Goal: Information Seeking & Learning: Learn about a topic

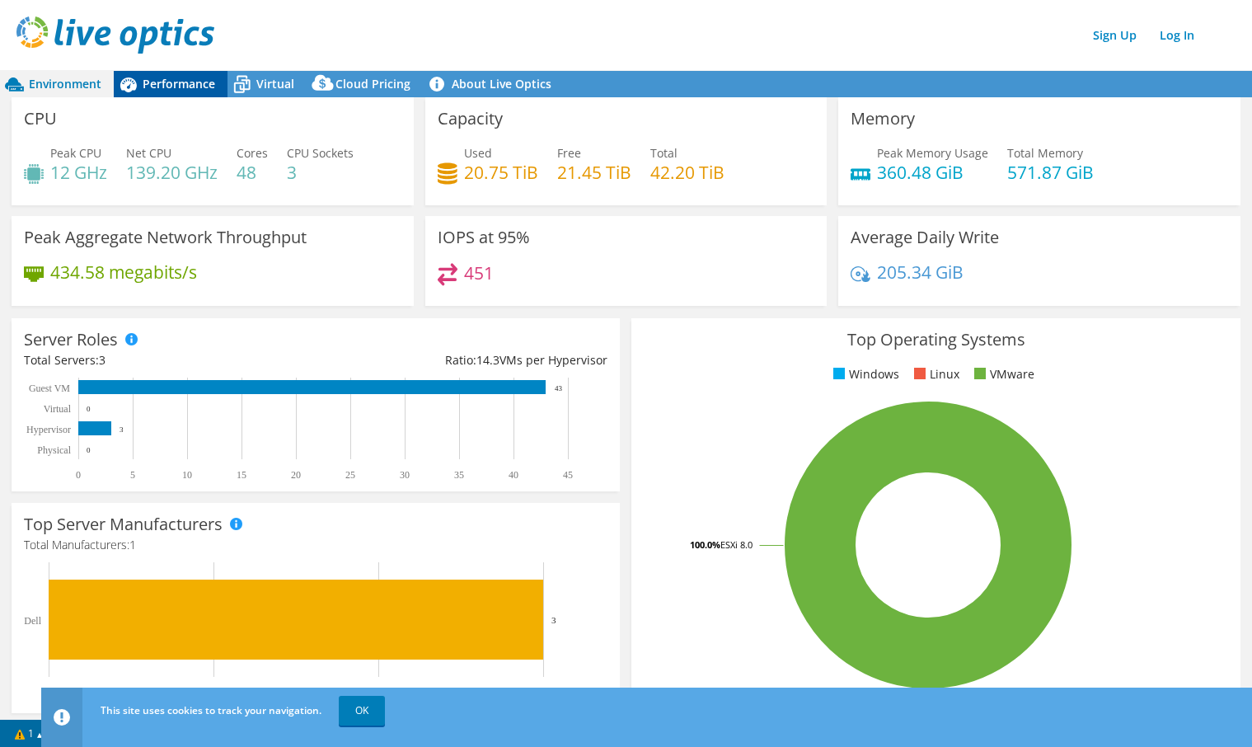
click at [165, 87] on span "Performance" at bounding box center [179, 84] width 73 height 16
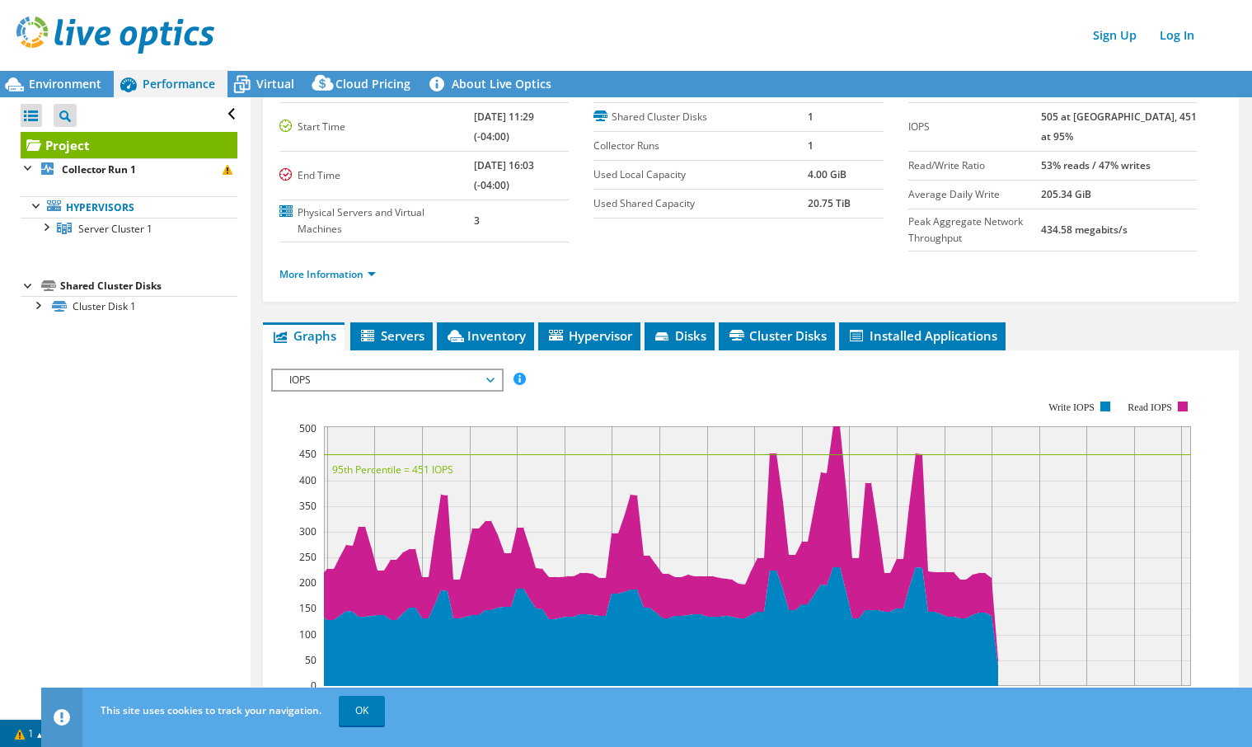
scroll to position [247, 0]
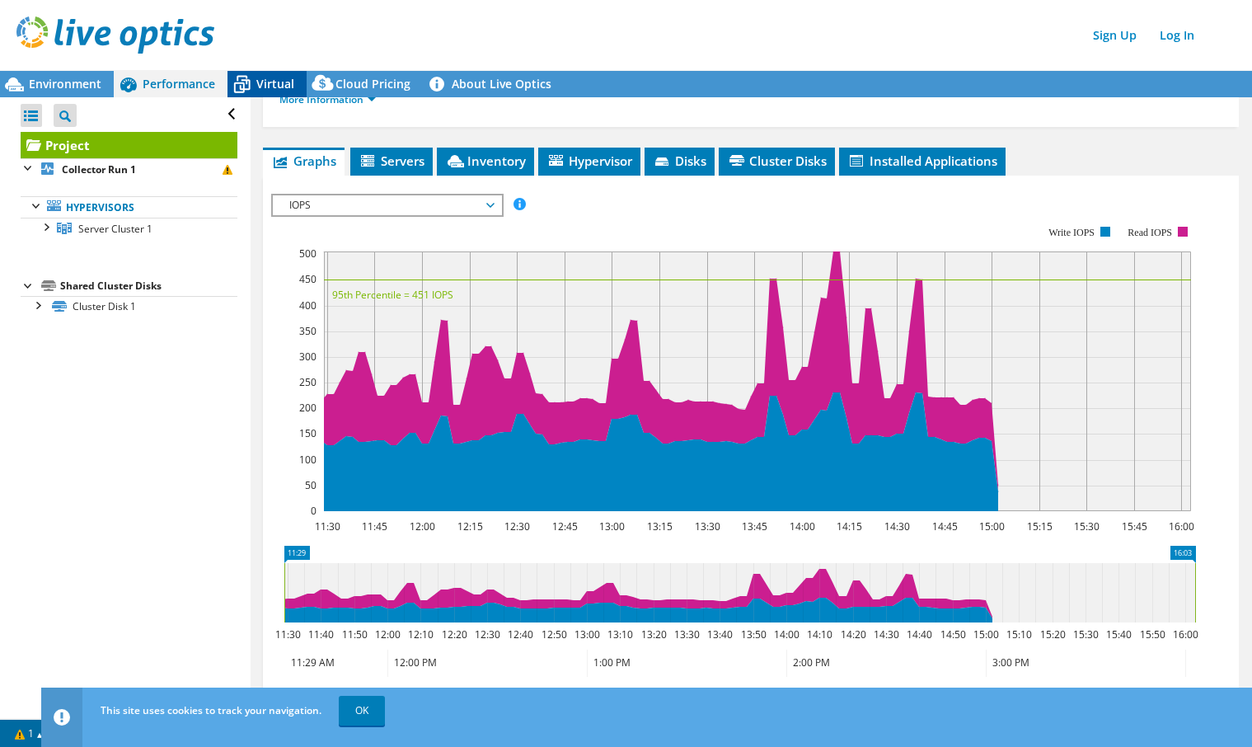
click at [273, 82] on span "Virtual" at bounding box center [275, 84] width 38 height 16
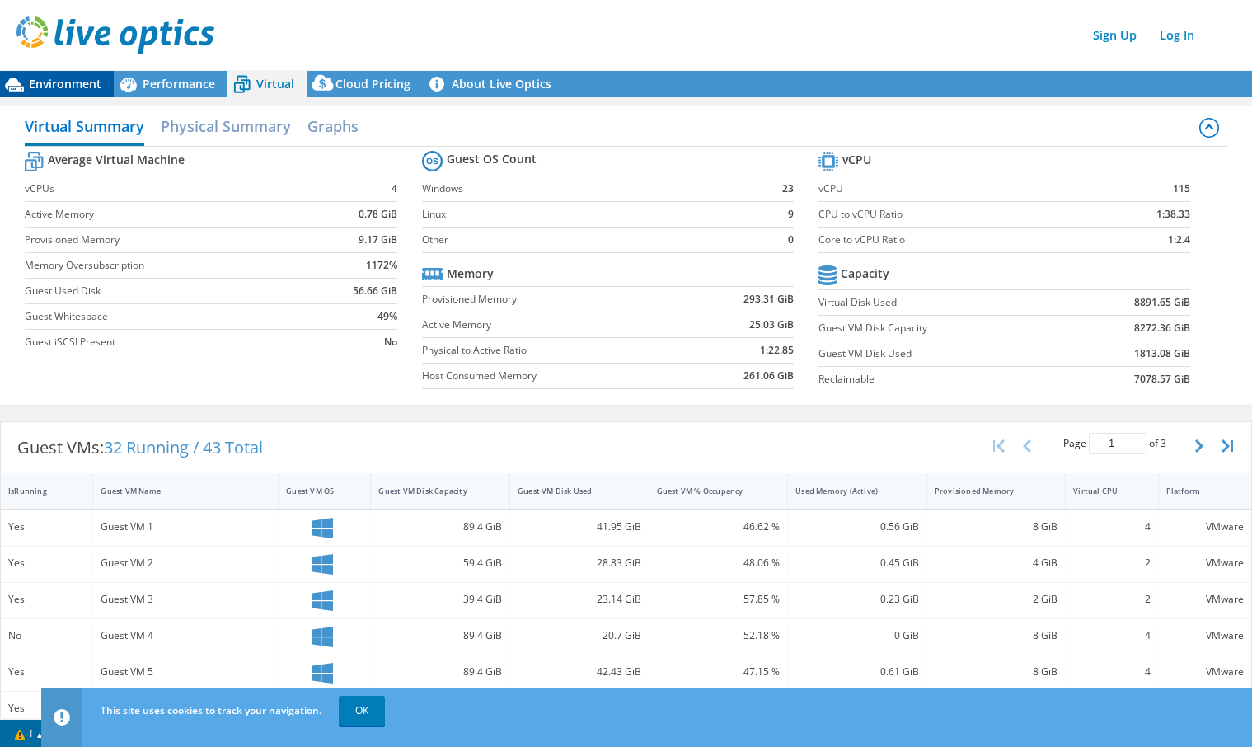
click at [51, 80] on span "Environment" at bounding box center [65, 84] width 73 height 16
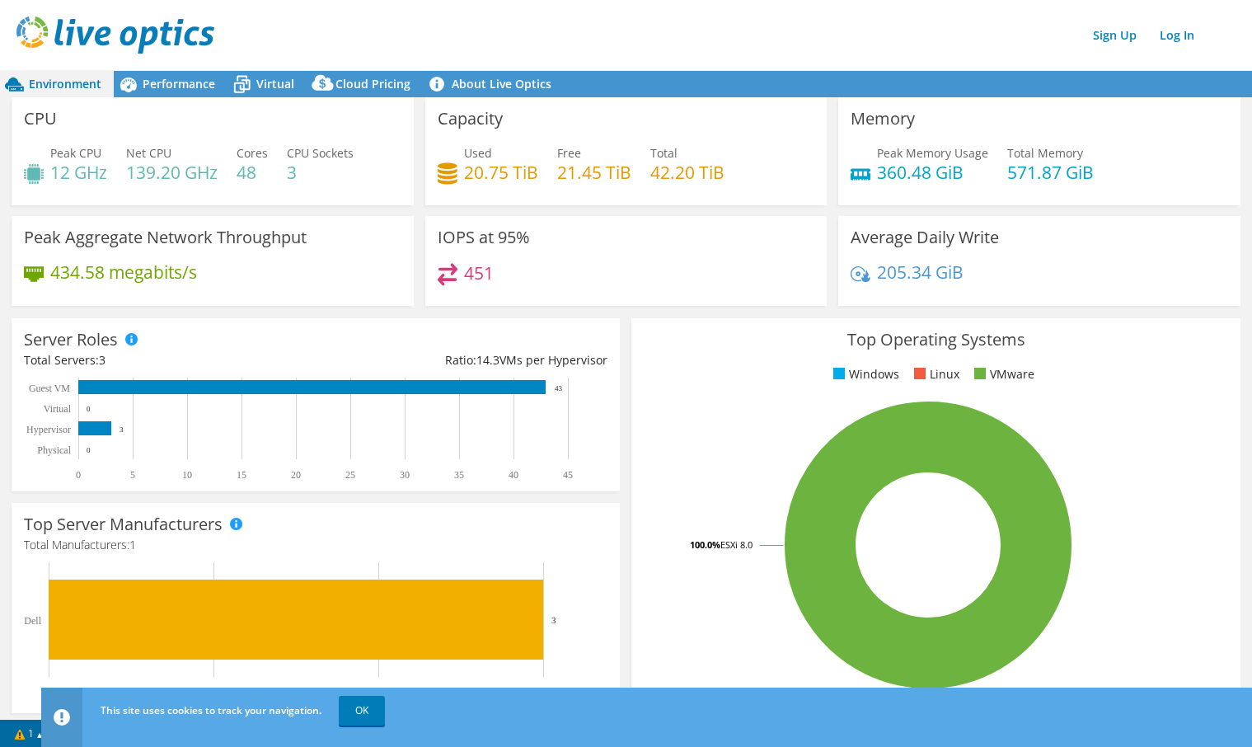
click at [740, 663] on rect at bounding box center [928, 545] width 569 height 289
click at [739, 415] on rect at bounding box center [928, 545] width 569 height 289
click at [178, 86] on span "Performance" at bounding box center [179, 84] width 73 height 16
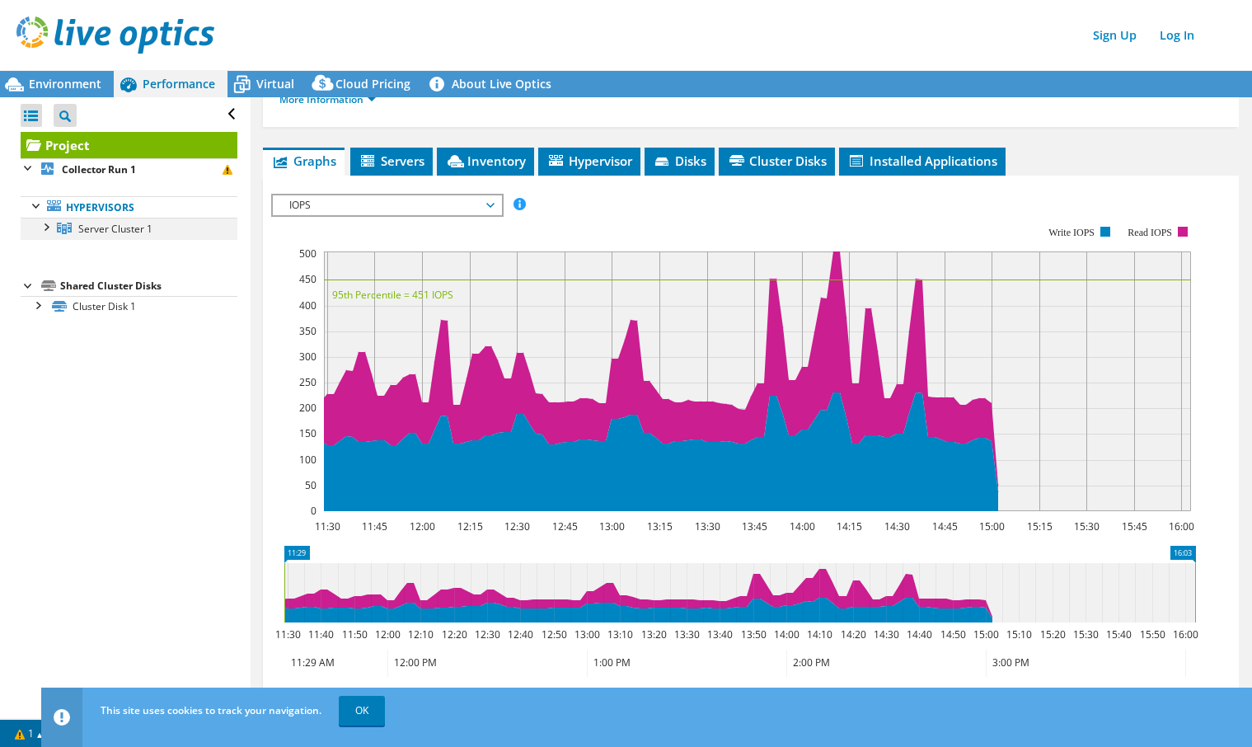
click at [49, 221] on div at bounding box center [45, 226] width 16 height 16
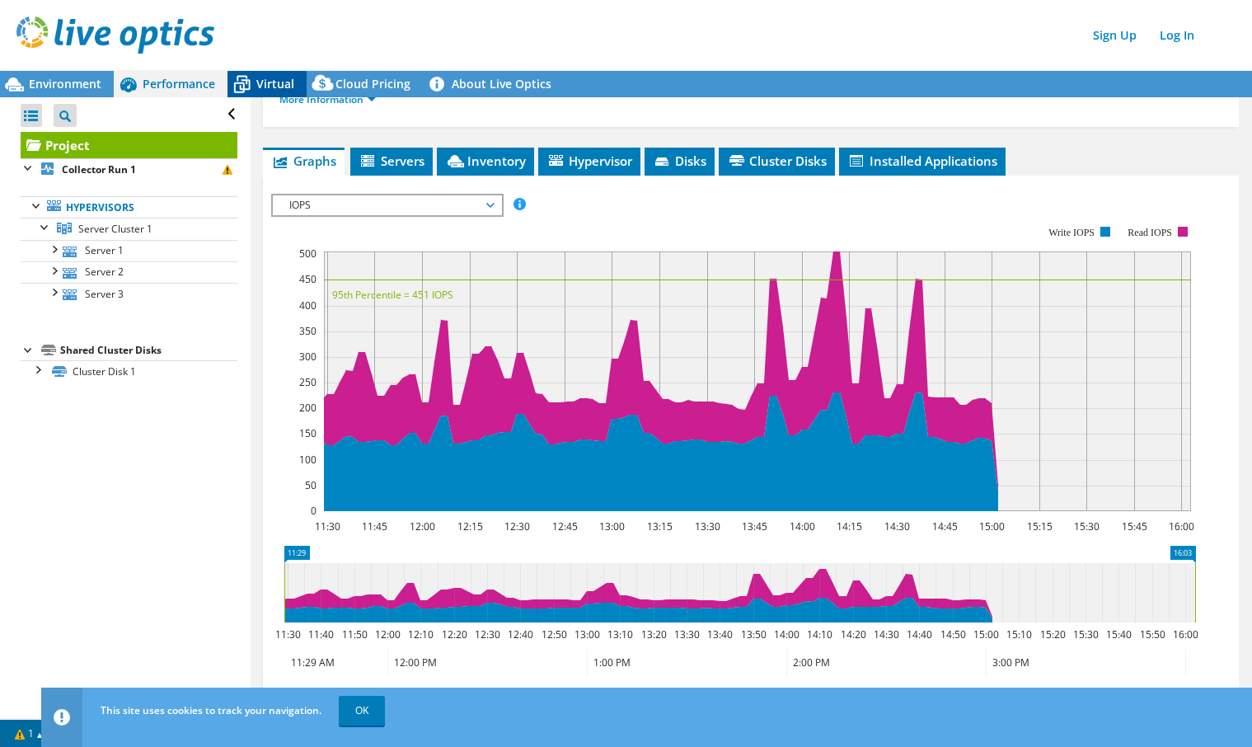
click at [261, 85] on span "Virtual" at bounding box center [275, 84] width 38 height 16
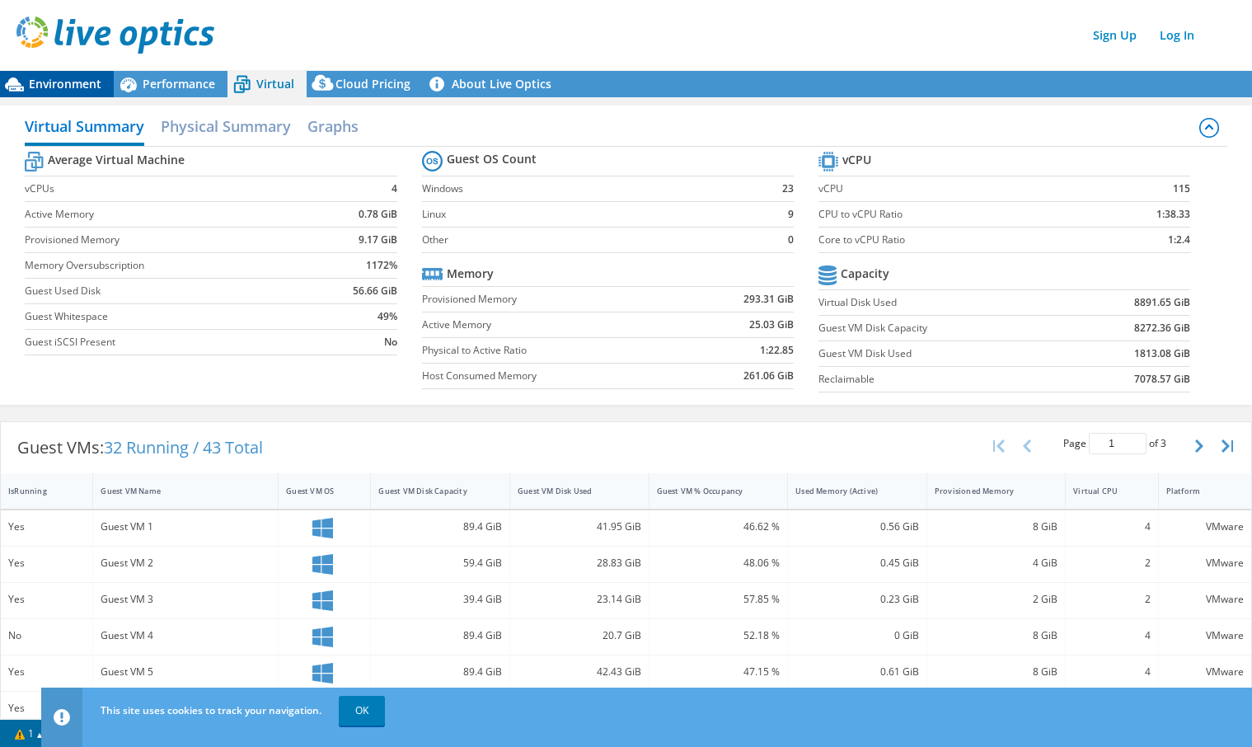
click at [67, 82] on span "Environment" at bounding box center [65, 84] width 73 height 16
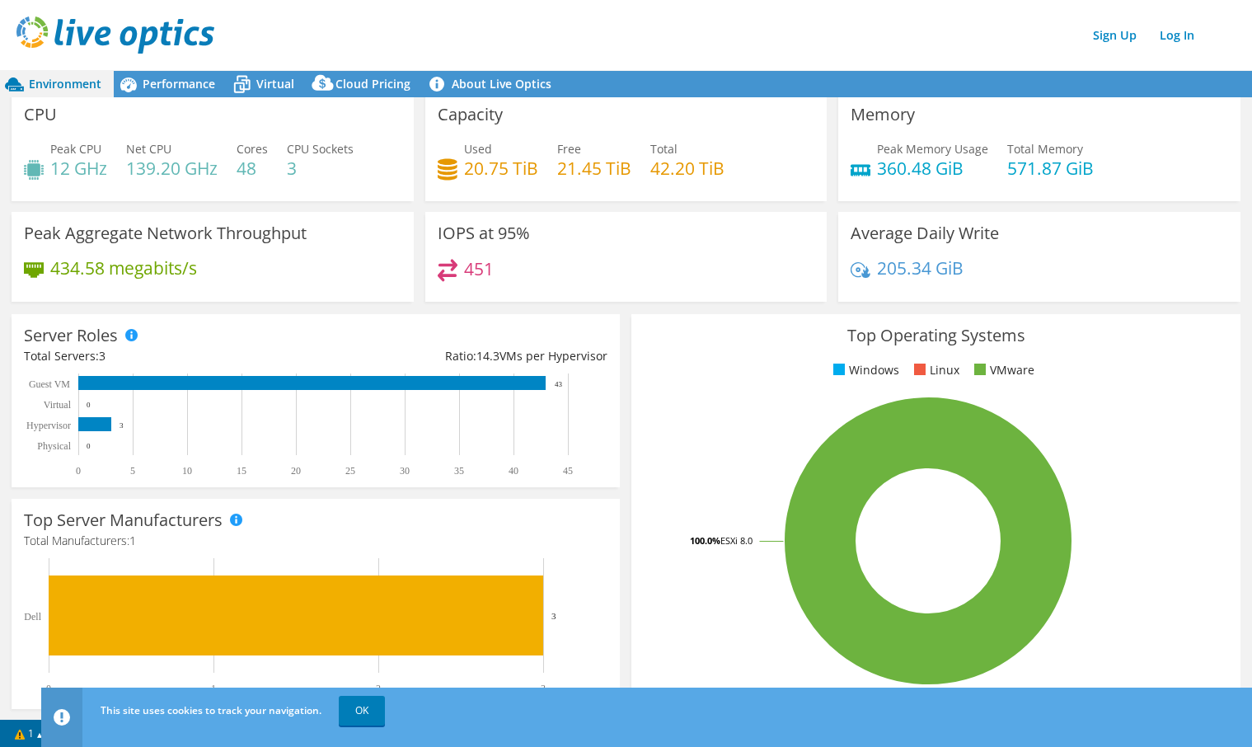
scroll to position [0, 0]
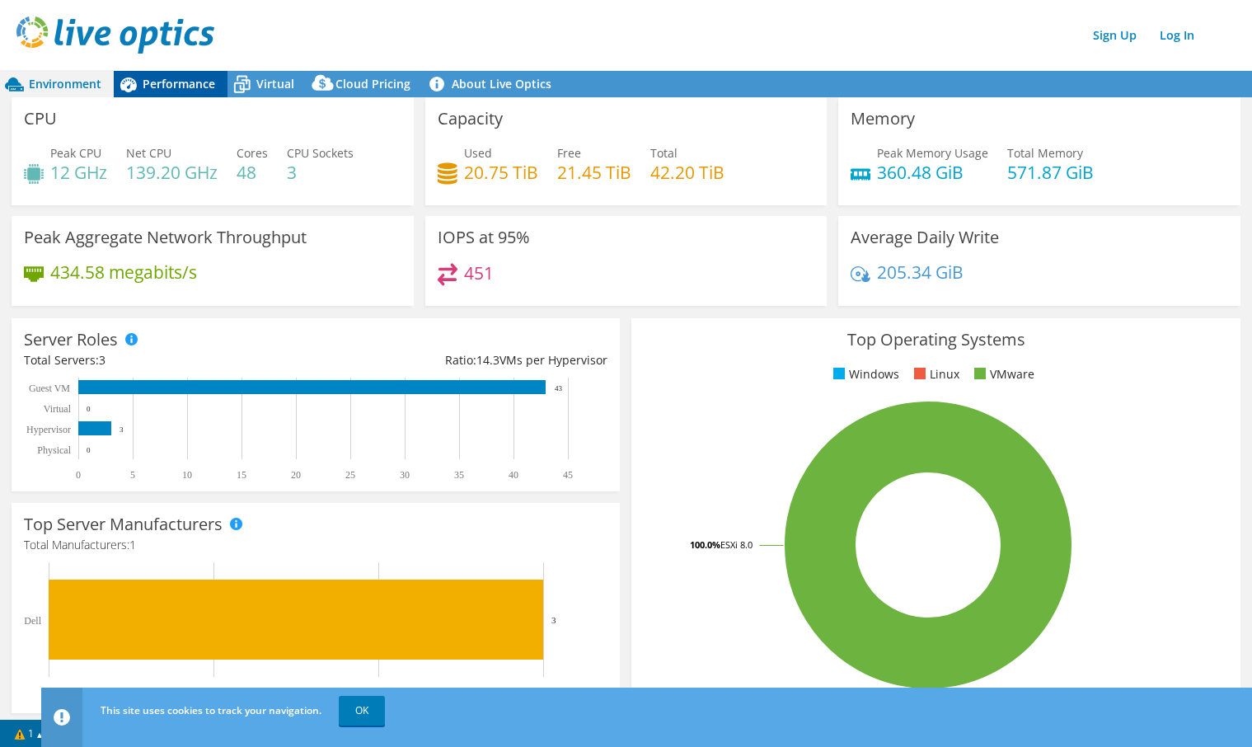
click at [183, 87] on span "Performance" at bounding box center [179, 84] width 73 height 16
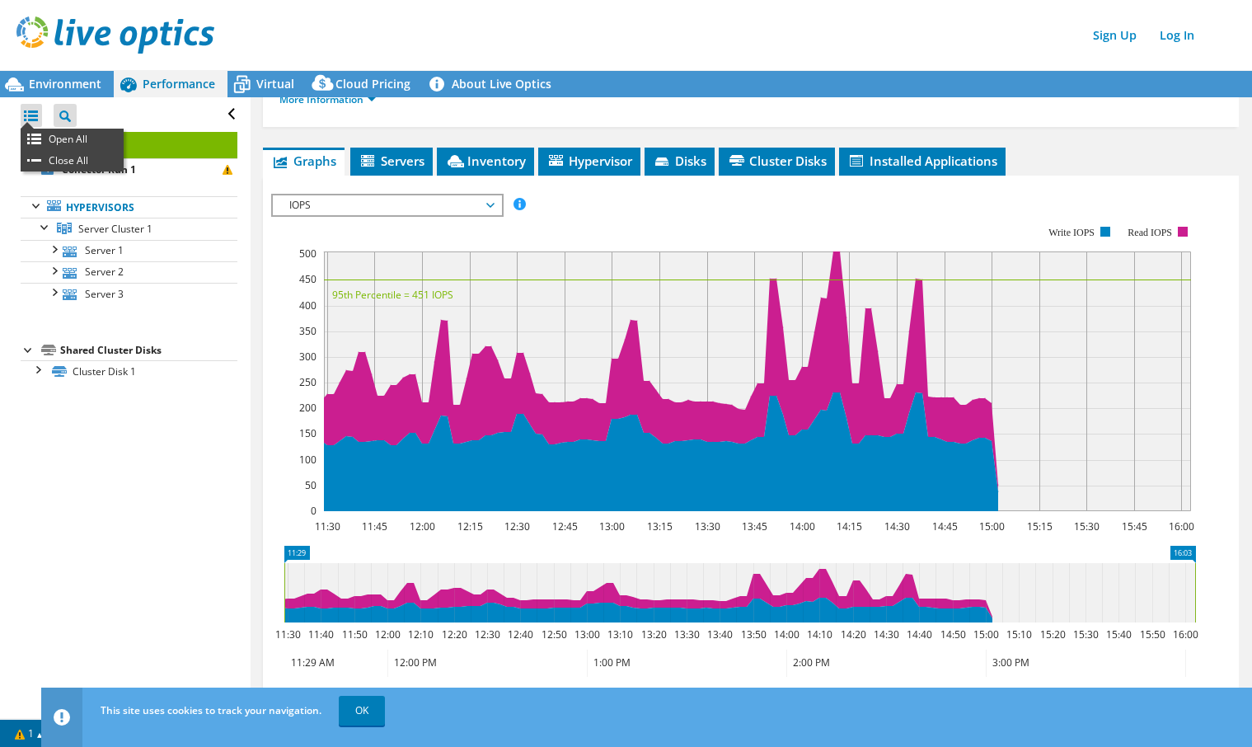
click at [34, 114] on div at bounding box center [31, 115] width 21 height 23
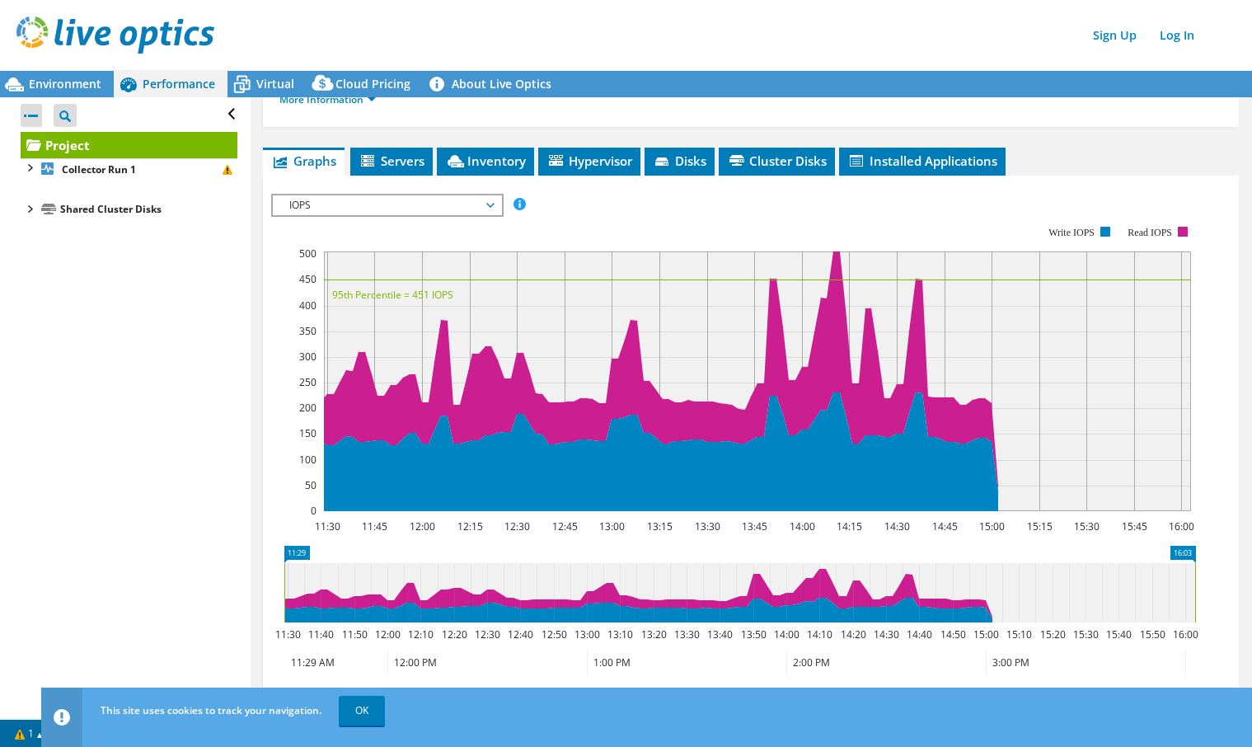
click at [34, 114] on div at bounding box center [31, 115] width 21 height 23
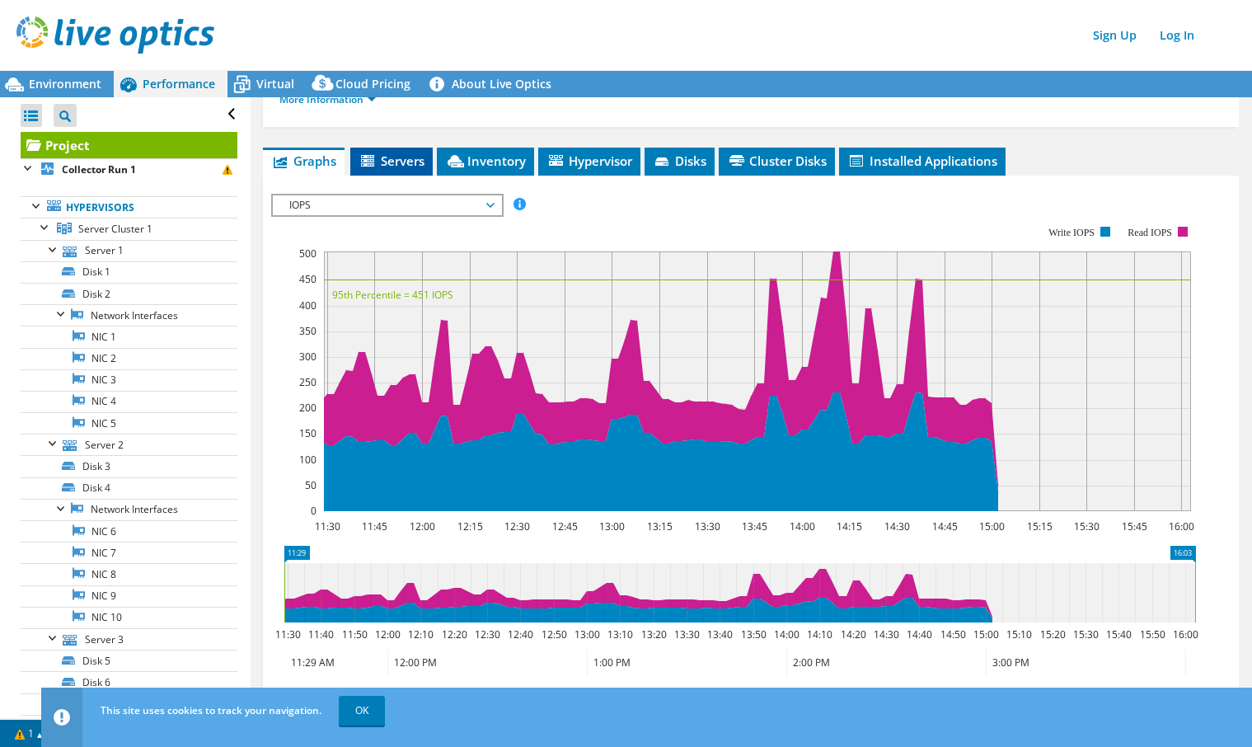
click at [393, 157] on span "Servers" at bounding box center [392, 160] width 66 height 16
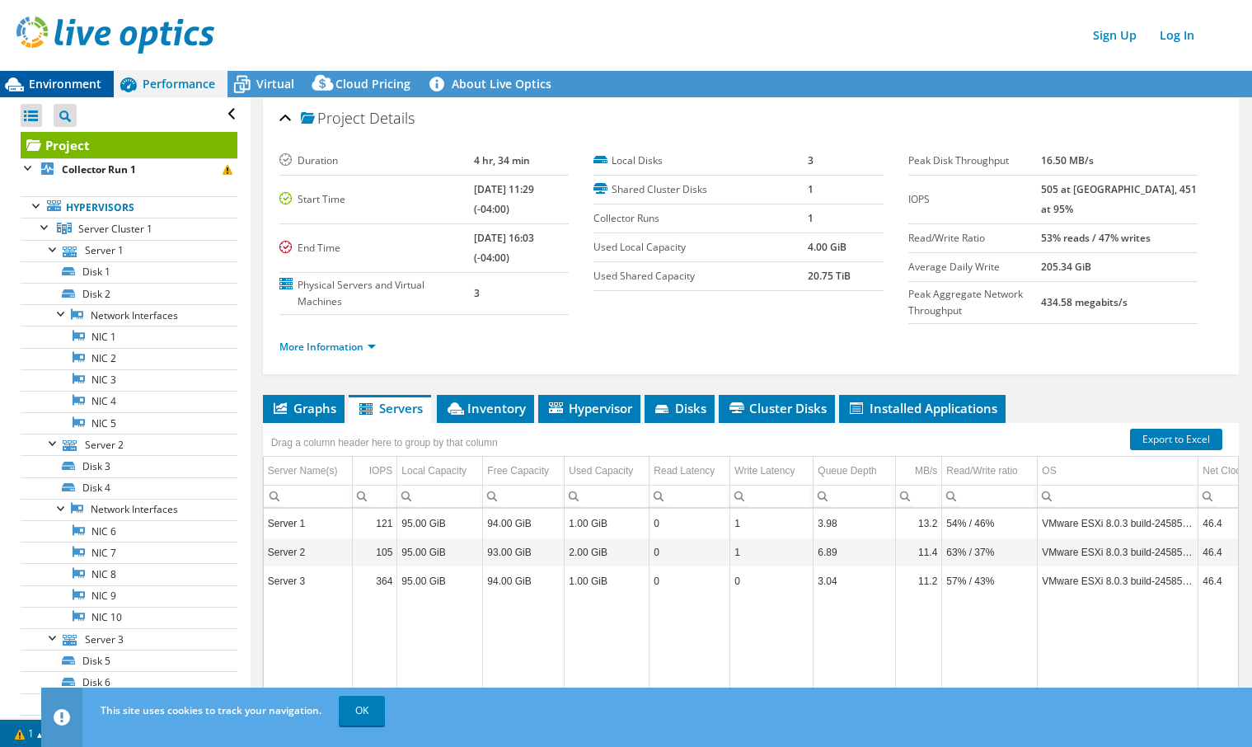
click at [61, 84] on span "Environment" at bounding box center [65, 84] width 73 height 16
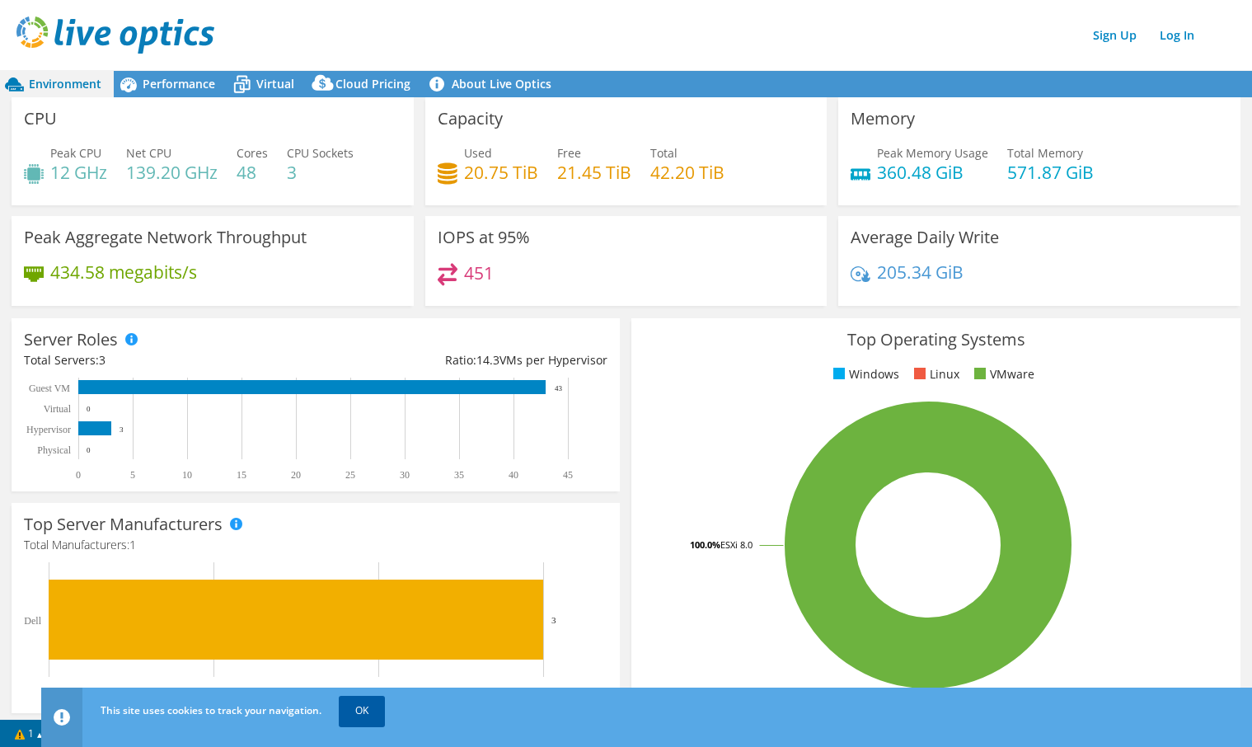
click at [368, 716] on link "OK" at bounding box center [362, 711] width 46 height 30
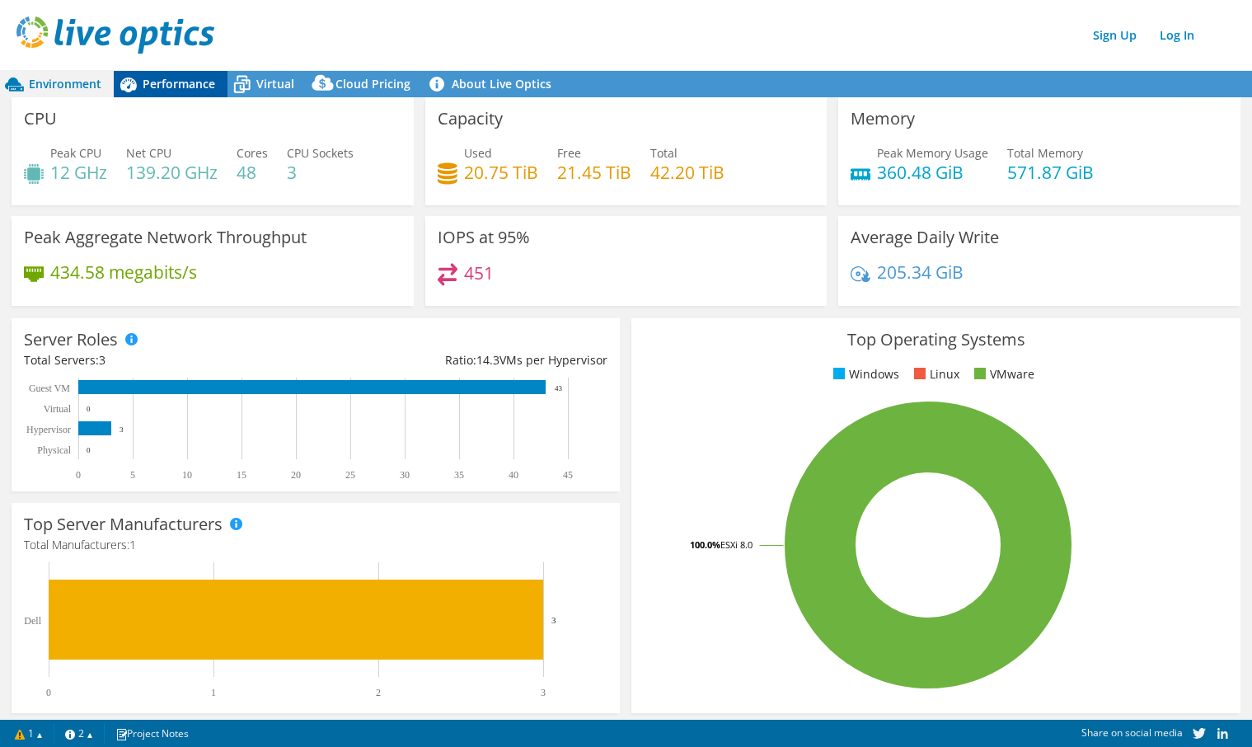
click at [157, 82] on span "Performance" at bounding box center [179, 84] width 73 height 16
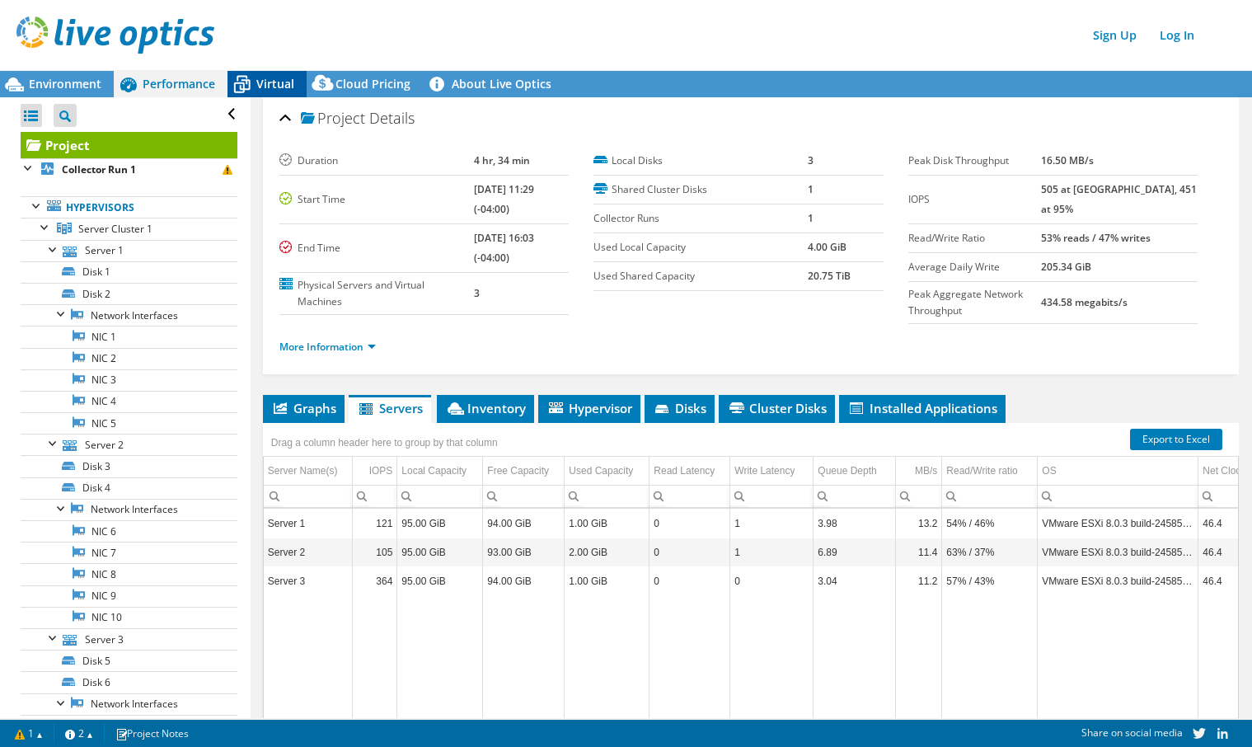
click at [275, 84] on span "Virtual" at bounding box center [275, 84] width 38 height 16
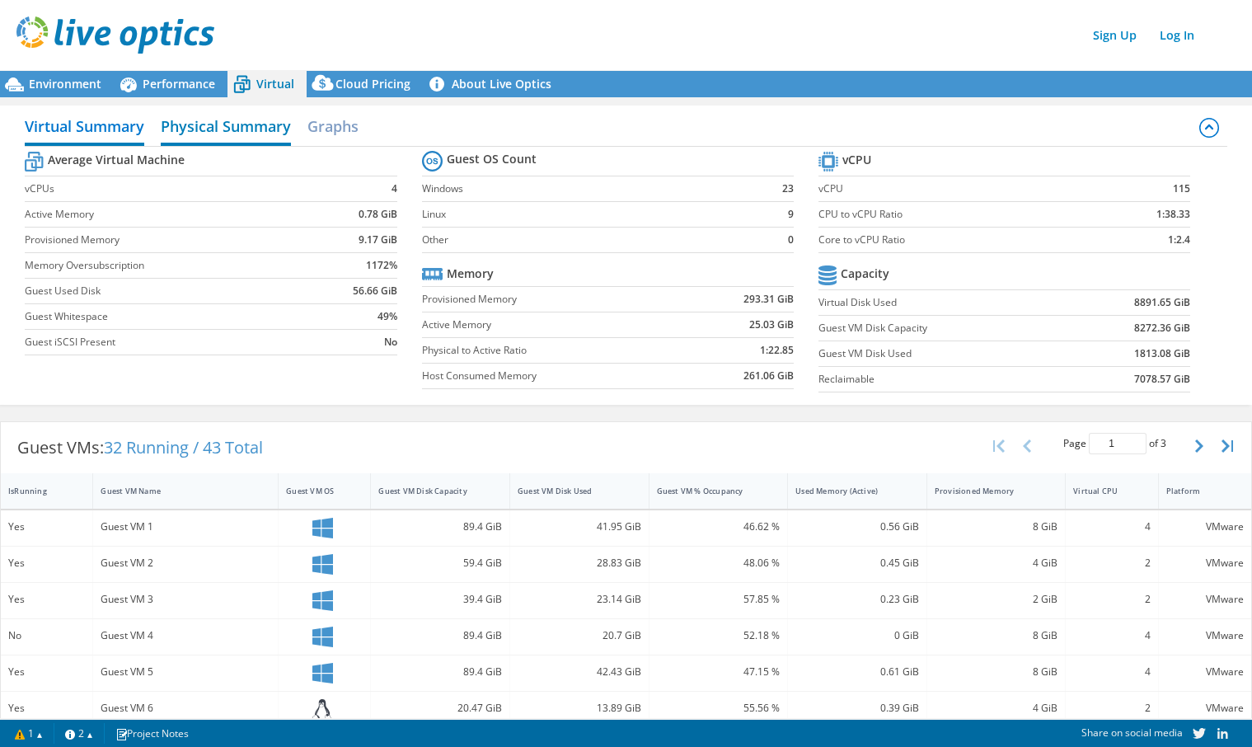
click at [244, 126] on h2 "Physical Summary" at bounding box center [226, 128] width 130 height 36
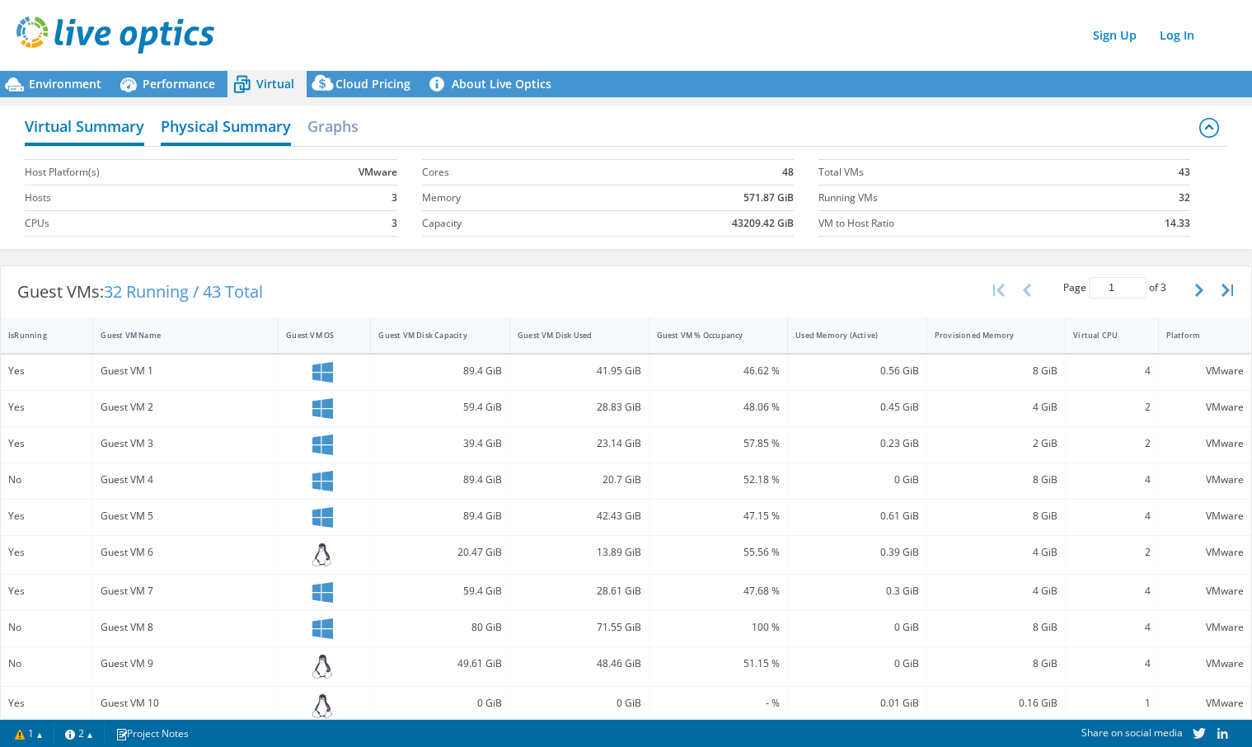
click at [101, 130] on h2 "Virtual Summary" at bounding box center [85, 128] width 120 height 36
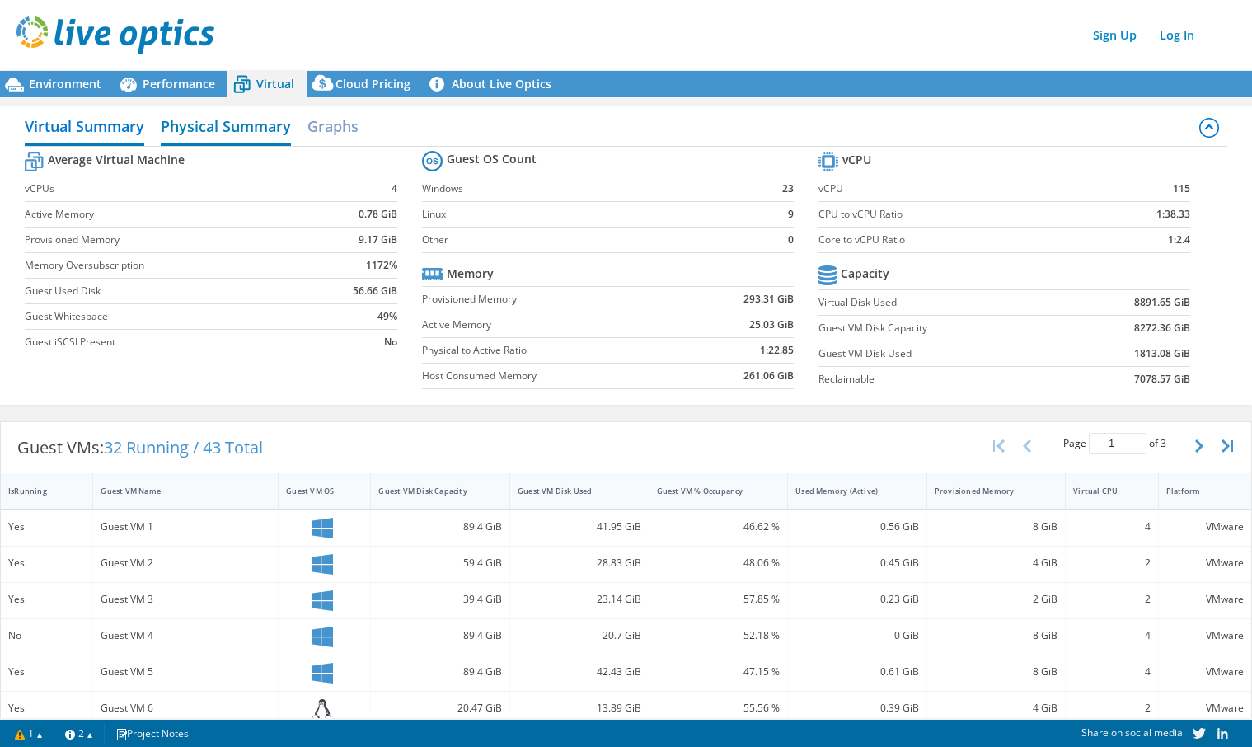
click at [237, 125] on h2 "Physical Summary" at bounding box center [226, 128] width 130 height 36
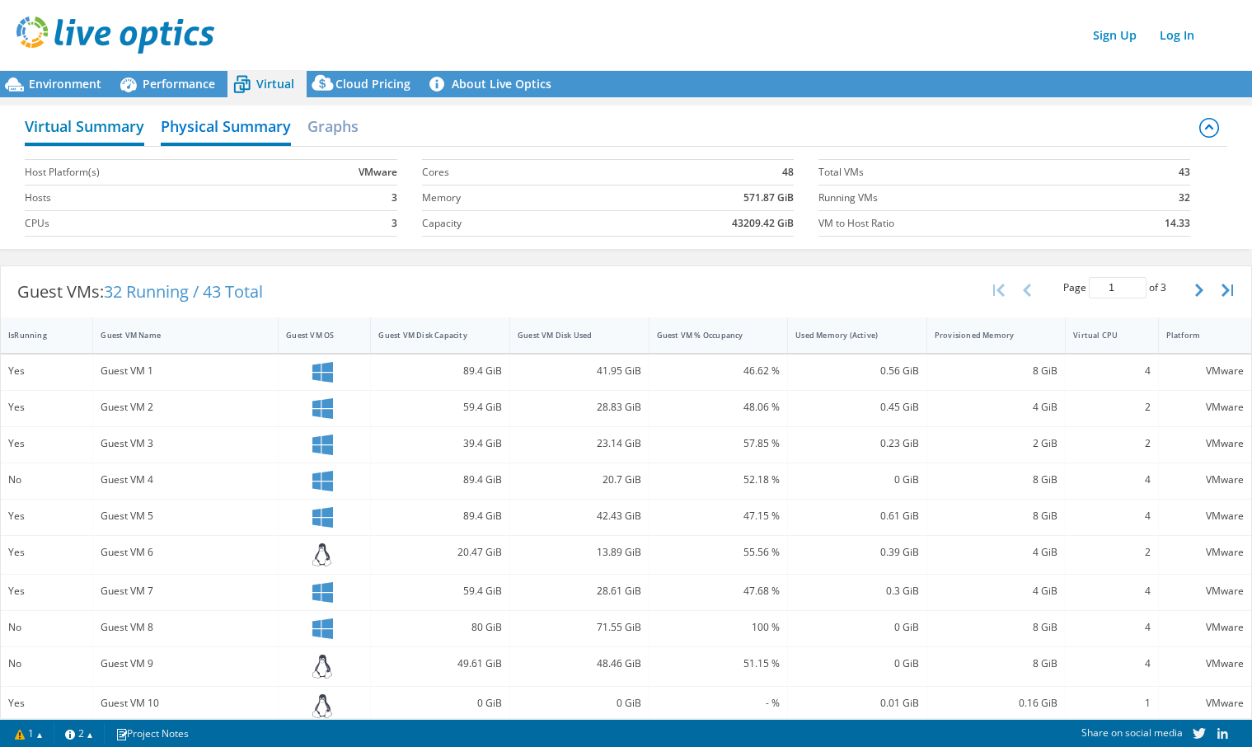
click at [105, 133] on h2 "Virtual Summary" at bounding box center [85, 128] width 120 height 36
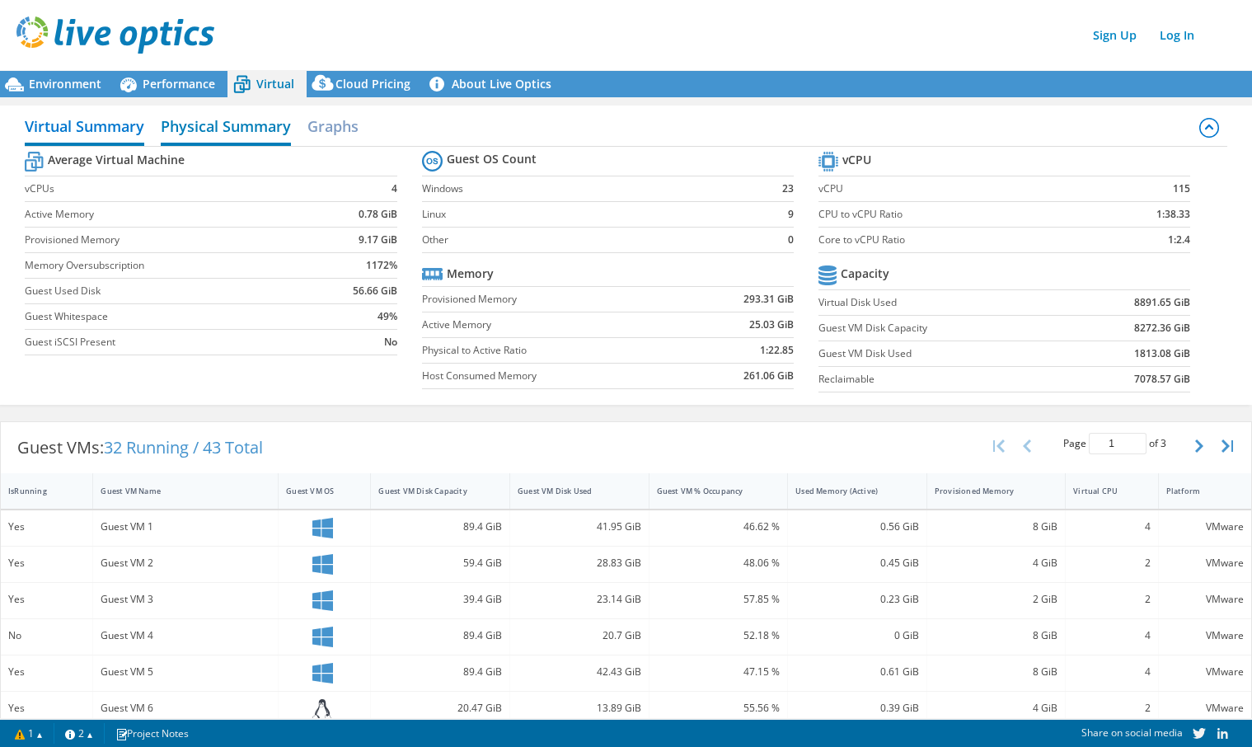
click at [238, 124] on h2 "Physical Summary" at bounding box center [226, 128] width 130 height 36
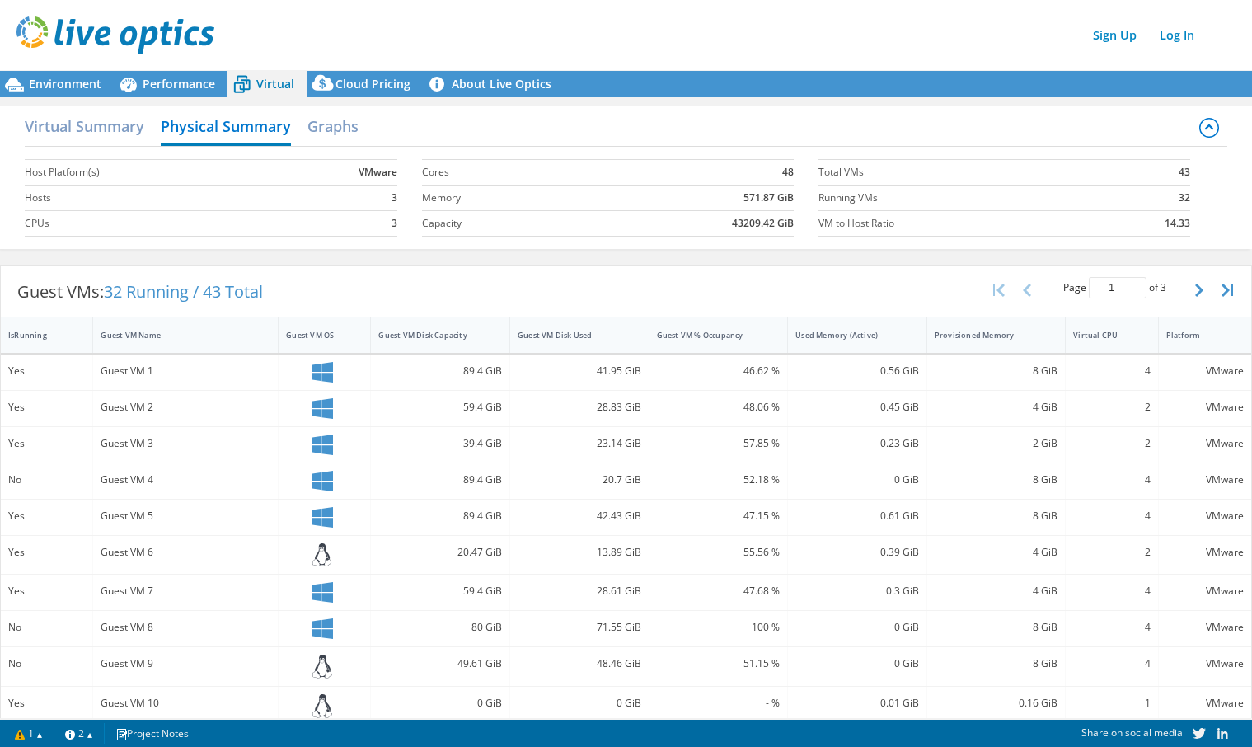
drag, startPoint x: 884, startPoint y: 41, endPoint x: 833, endPoint y: 63, distance: 56.2
click at [884, 41] on div "Sign Up Log In" at bounding box center [642, 34] width 1252 height 37
click at [103, 123] on h2 "Virtual Summary" at bounding box center [85, 128] width 120 height 36
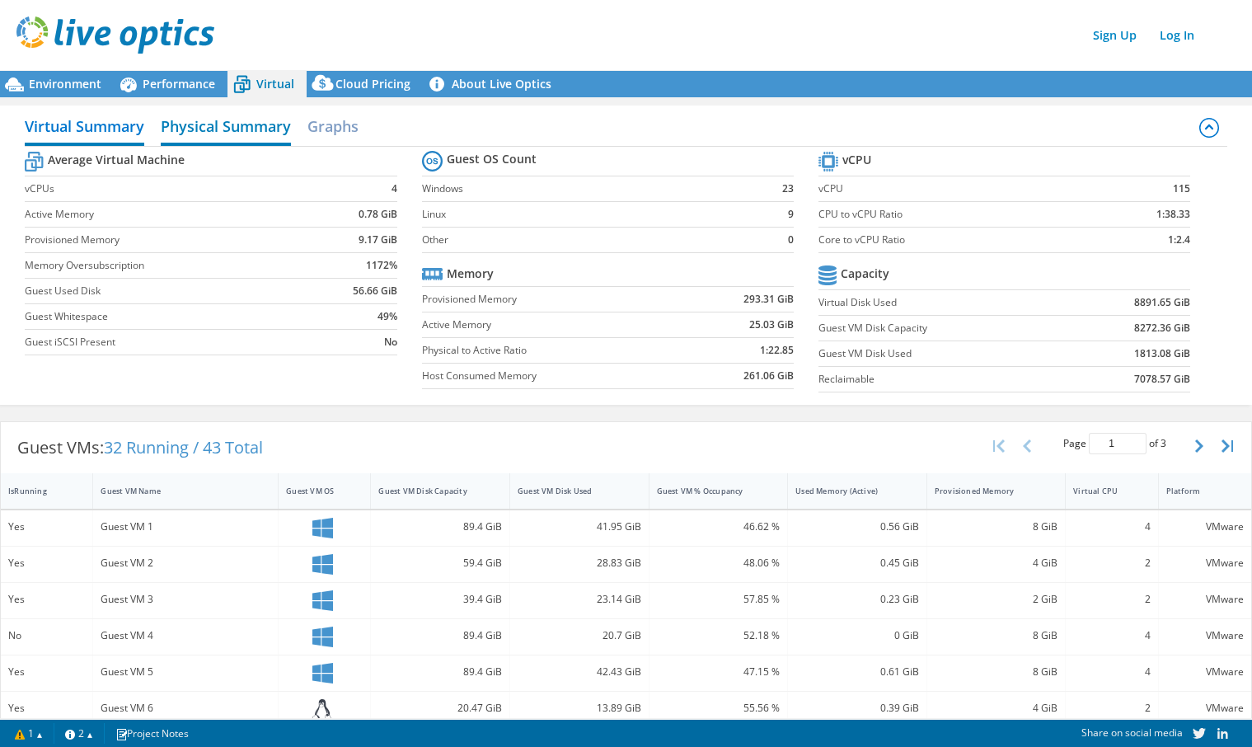
drag, startPoint x: 202, startPoint y: 136, endPoint x: 213, endPoint y: 136, distance: 10.7
click at [206, 136] on h2 "Physical Summary" at bounding box center [226, 128] width 130 height 36
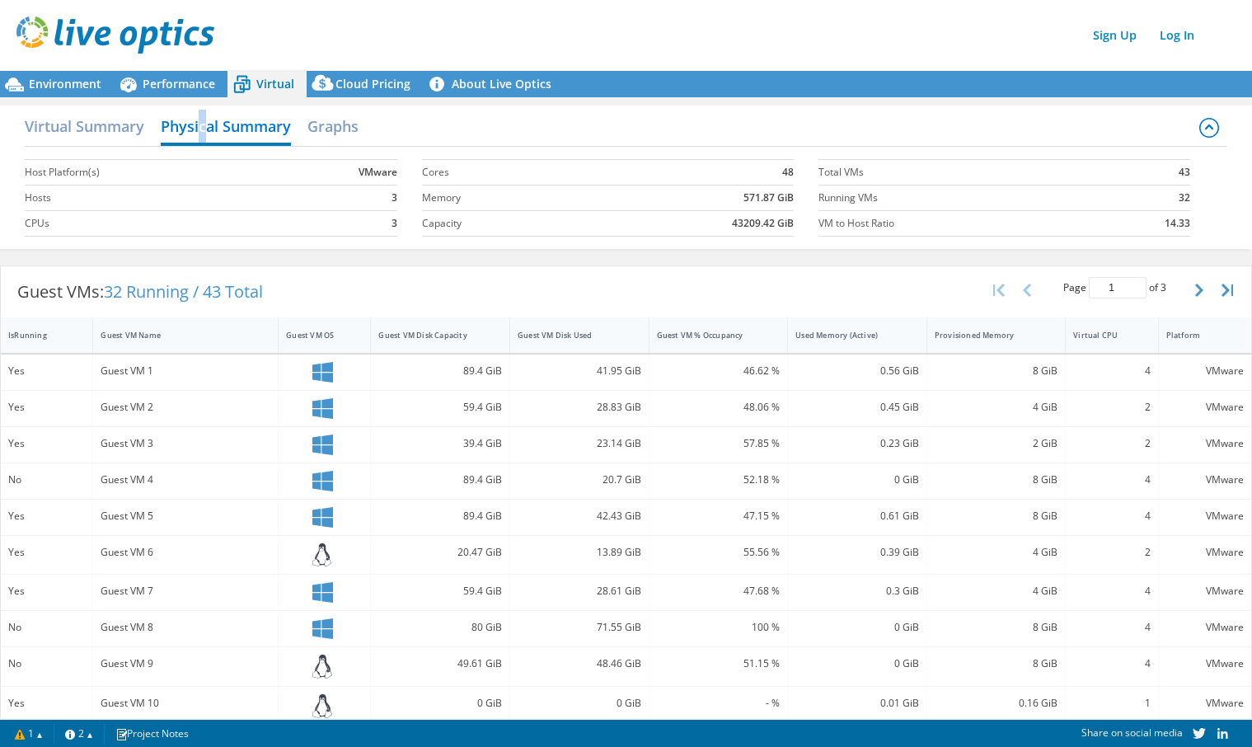
drag, startPoint x: 744, startPoint y: 30, endPoint x: 740, endPoint y: 40, distance: 10.0
click at [744, 30] on div "Sign Up Log In" at bounding box center [642, 34] width 1252 height 37
click at [620, 139] on div "Virtual Summary Physical Summary Graphs" at bounding box center [626, 128] width 1202 height 37
click at [767, 124] on div "Virtual Summary Physical Summary Graphs" at bounding box center [626, 128] width 1202 height 37
click at [650, 289] on div "Guest VMs: 32 Running / 43 Total Page 1 of 3 5 rows 10 rows 20 rows 25 rows 50 …" at bounding box center [626, 291] width 1250 height 51
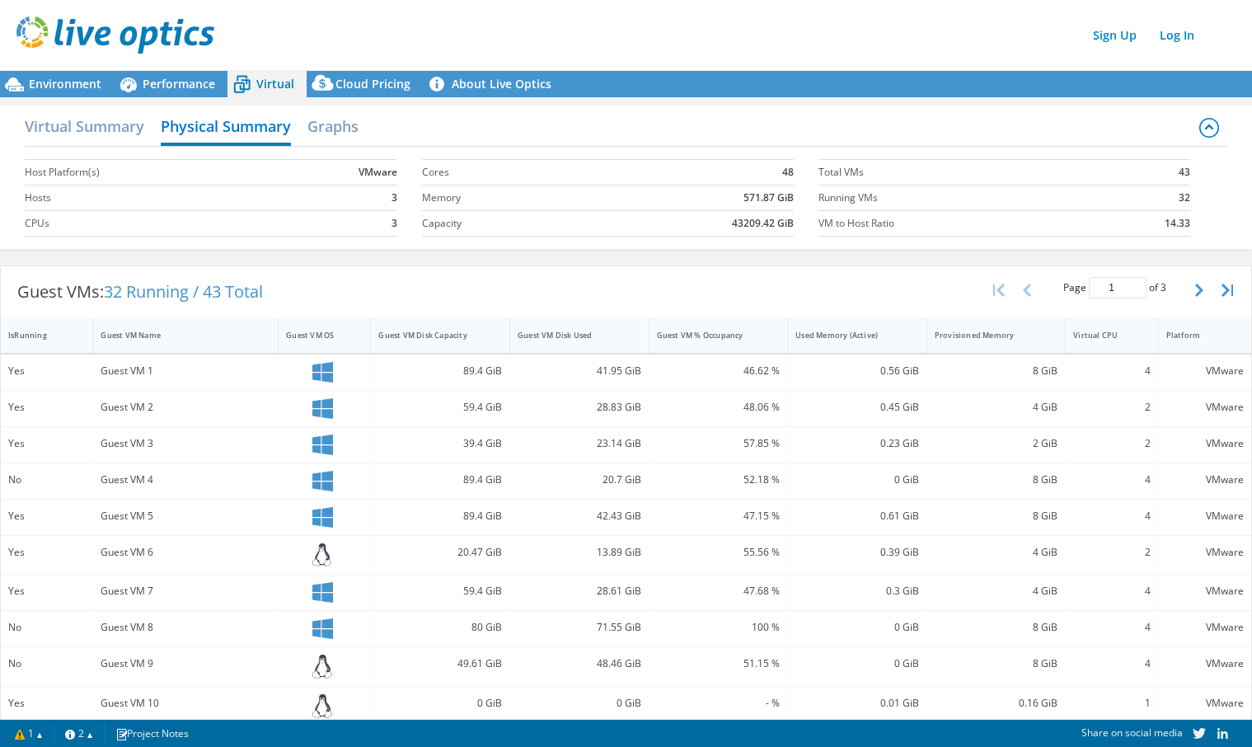
click at [767, 285] on div "Guest VMs: 32 Running / 43 Total Page 1 of 3 5 rows 10 rows 20 rows 25 rows 50 …" at bounding box center [626, 291] width 1250 height 51
click at [110, 128] on h2 "Virtual Summary" at bounding box center [85, 128] width 120 height 36
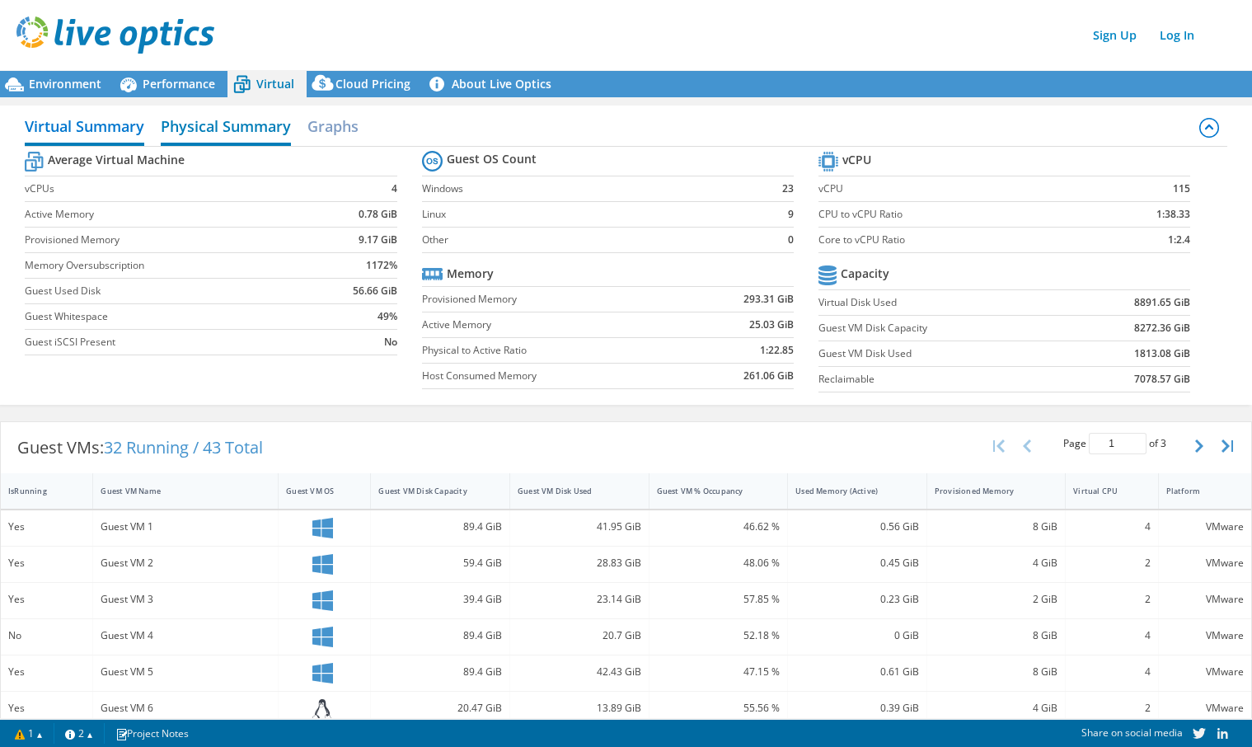
drag, startPoint x: 218, startPoint y: 124, endPoint x: 229, endPoint y: 124, distance: 11.5
click at [218, 124] on h2 "Physical Summary" at bounding box center [226, 128] width 130 height 36
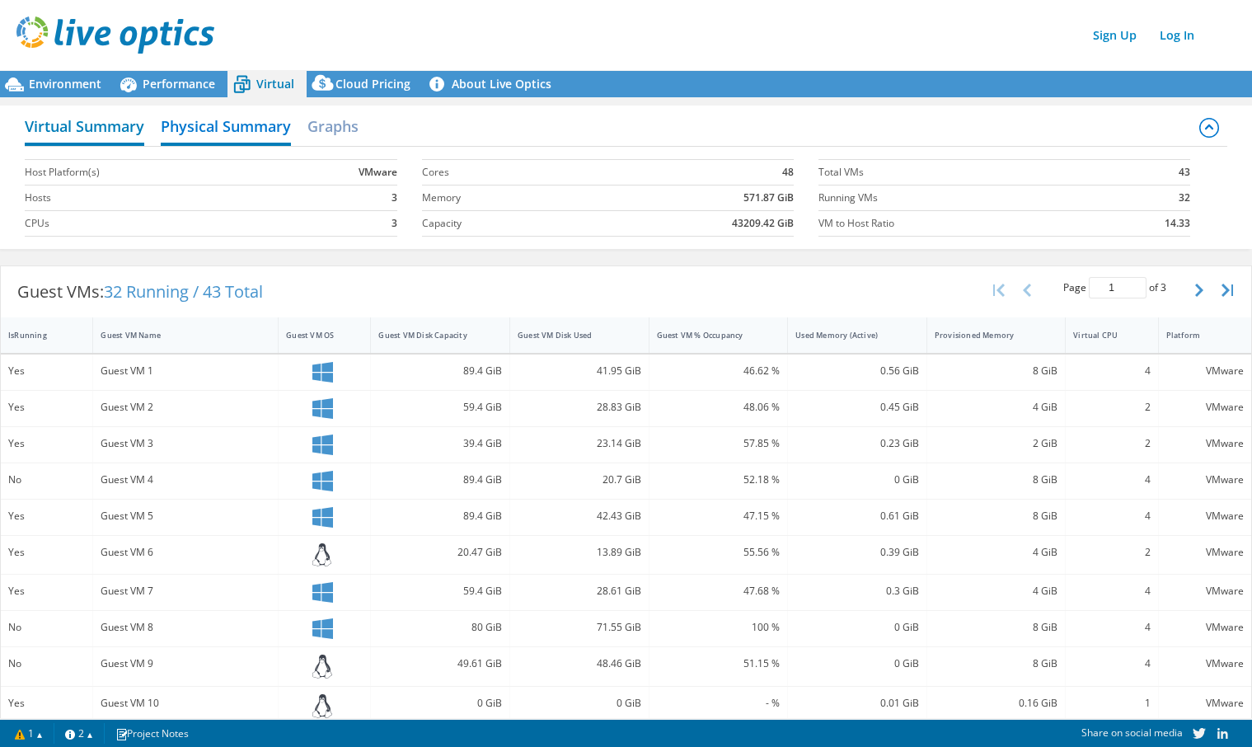
click at [80, 135] on h2 "Virtual Summary" at bounding box center [85, 128] width 120 height 36
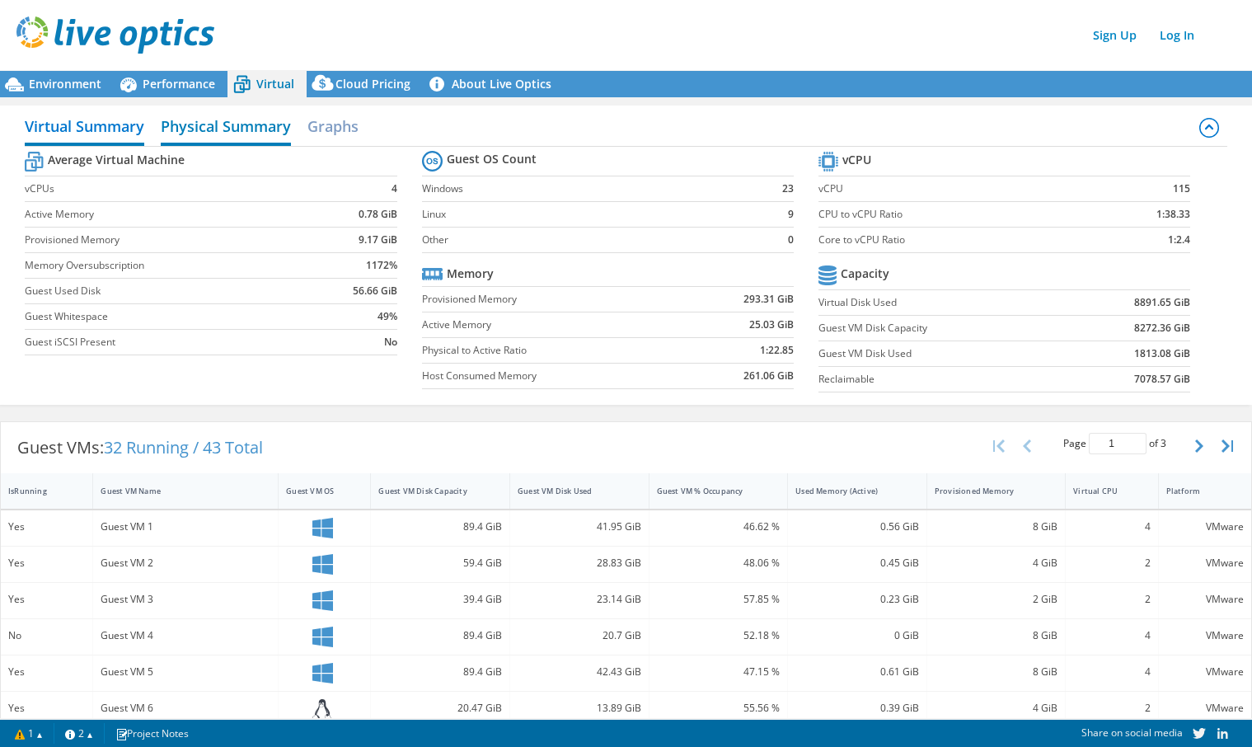
click at [213, 134] on h2 "Physical Summary" at bounding box center [226, 128] width 130 height 36
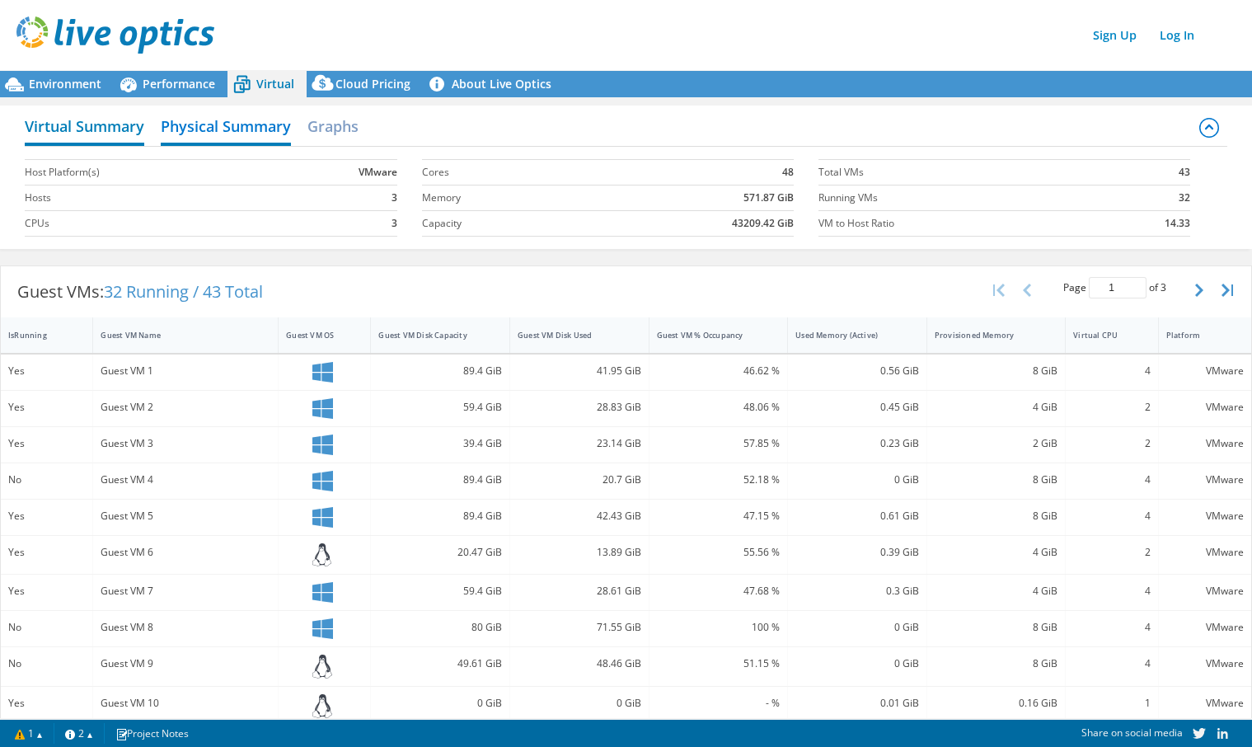
click at [60, 137] on h2 "Virtual Summary" at bounding box center [85, 128] width 120 height 36
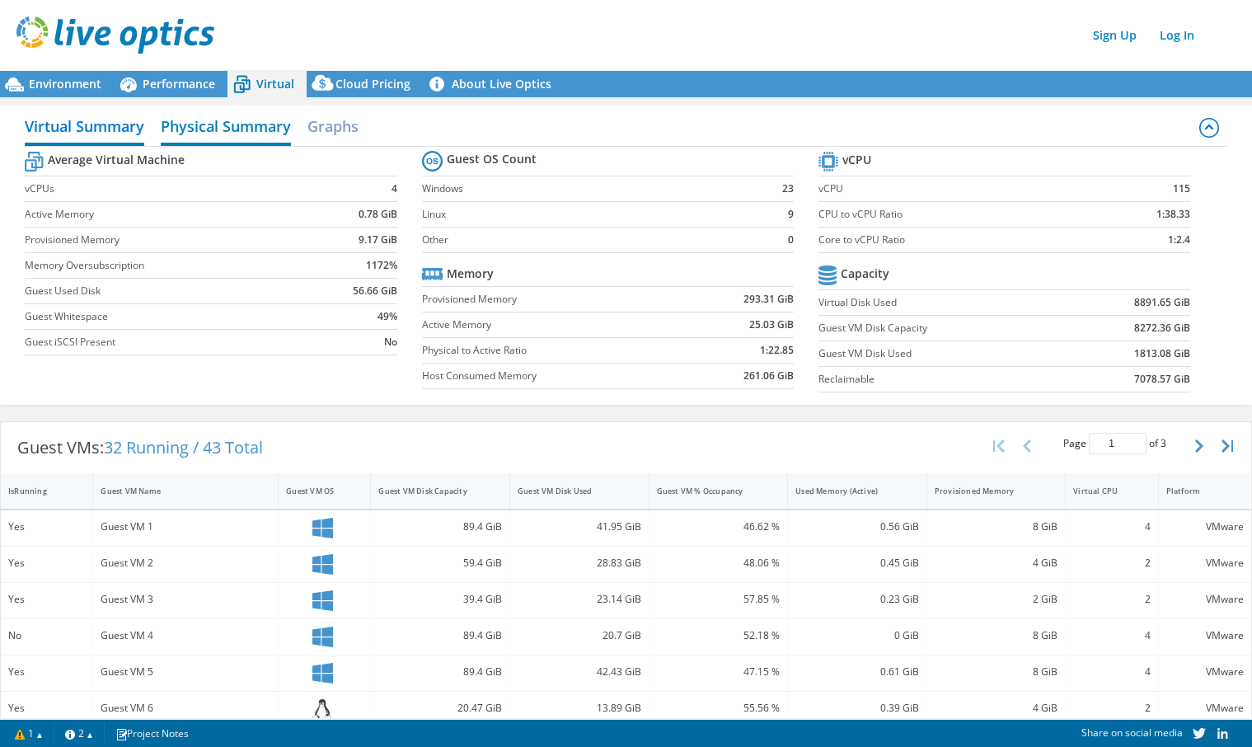
click at [190, 132] on h2 "Physical Summary" at bounding box center [226, 128] width 130 height 36
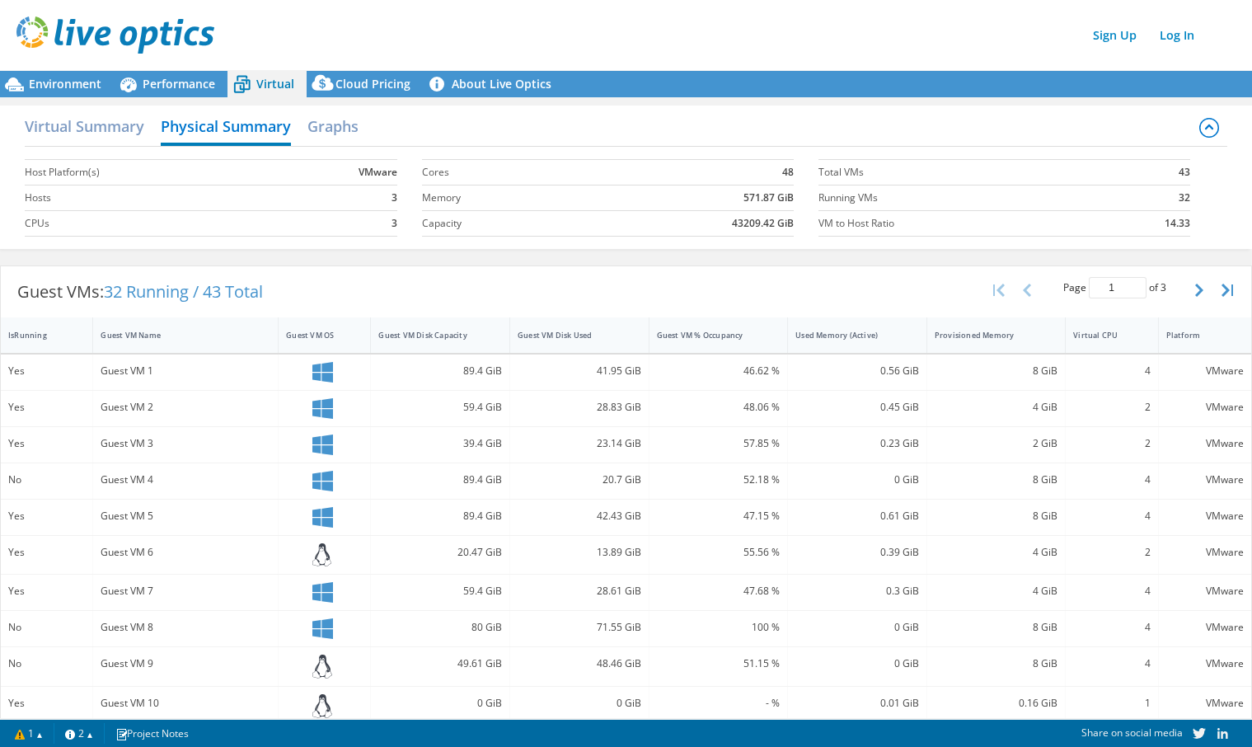
click at [569, 35] on div "Sign Up Log In" at bounding box center [642, 34] width 1252 height 37
